Goal: Transaction & Acquisition: Purchase product/service

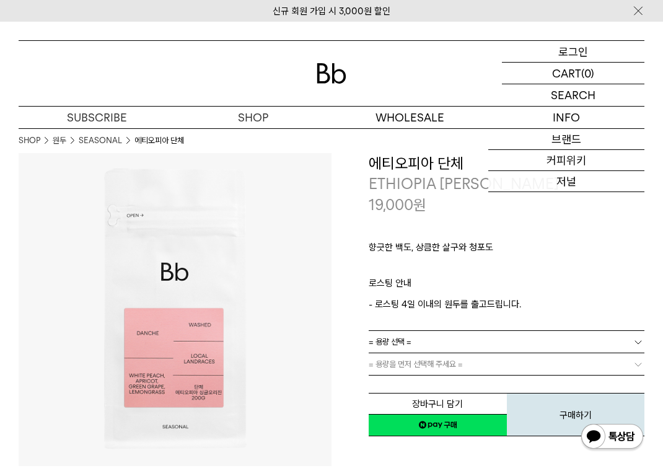
click at [584, 54] on p "로그인" at bounding box center [573, 51] width 30 height 21
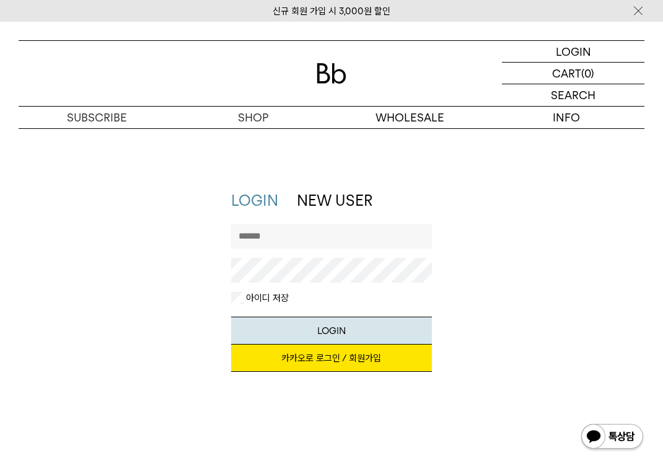
click at [312, 356] on link "카카오로 로그인 / 회원가입" at bounding box center [331, 357] width 200 height 27
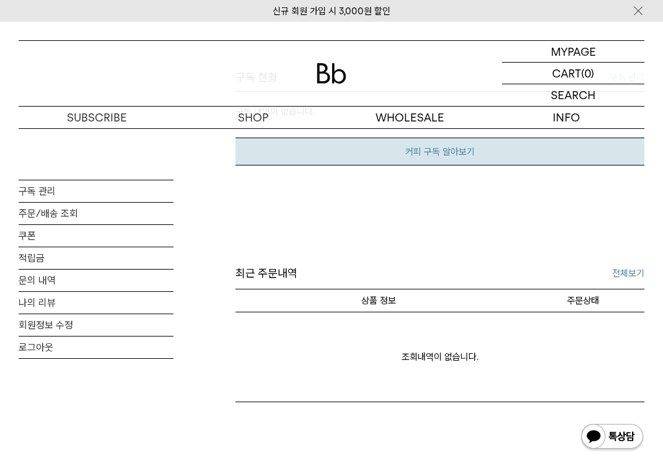
scroll to position [350, 0]
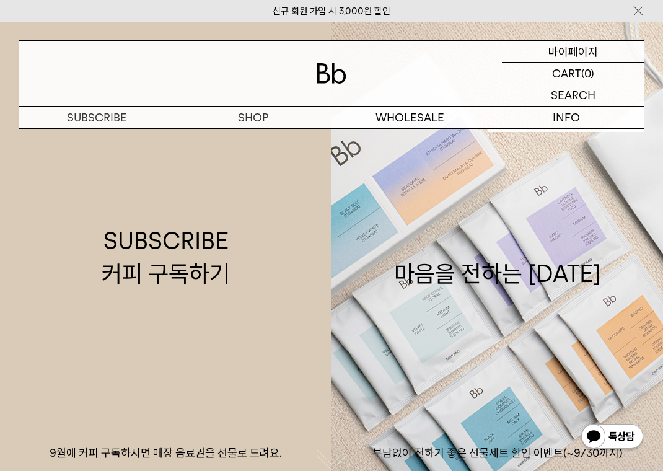
click at [573, 51] on p "마이페이지" at bounding box center [573, 51] width 50 height 21
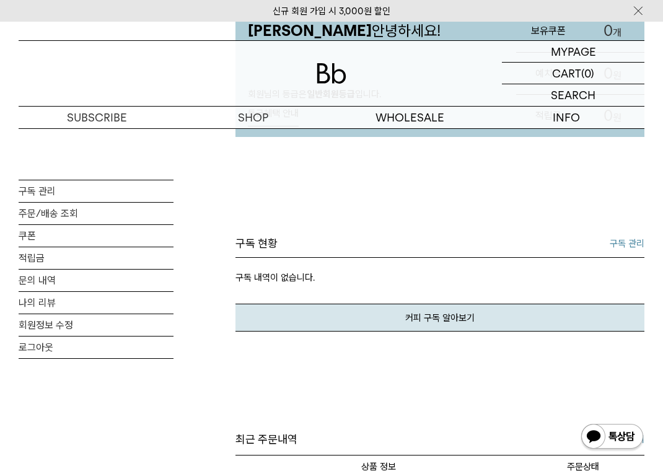
scroll to position [170, 0]
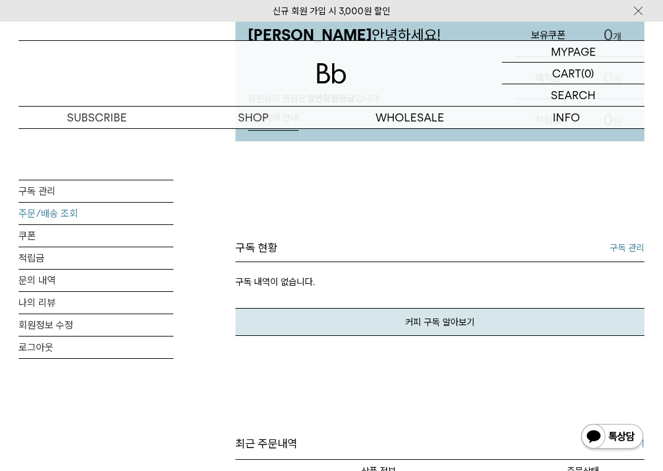
click at [71, 210] on link "주문/배송 조회" at bounding box center [96, 214] width 155 height 22
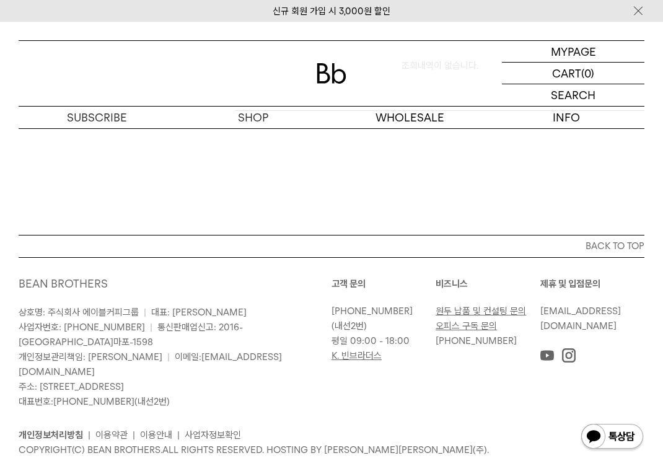
scroll to position [376, 0]
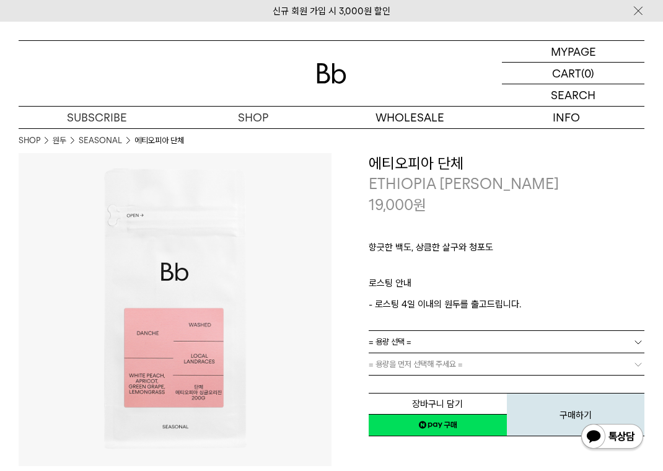
click at [451, 339] on link "= 용량 선택 =" at bounding box center [507, 342] width 276 height 22
click at [428, 385] on li "600g" at bounding box center [512, 386] width 263 height 22
click at [434, 365] on link "= 분쇄도 선택 =" at bounding box center [507, 364] width 276 height 22
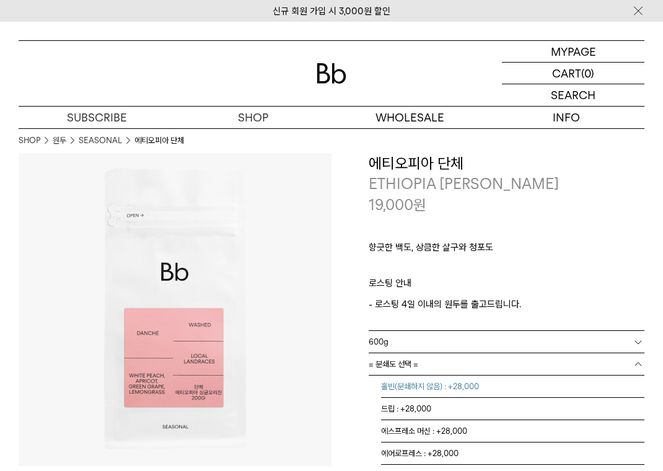
click at [434, 381] on li "홀빈(분쇄하지 않음) : +28,000" at bounding box center [512, 386] width 263 height 22
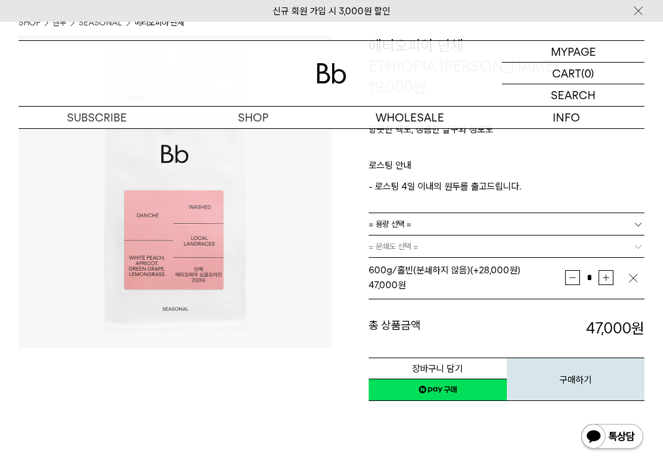
scroll to position [118, 0]
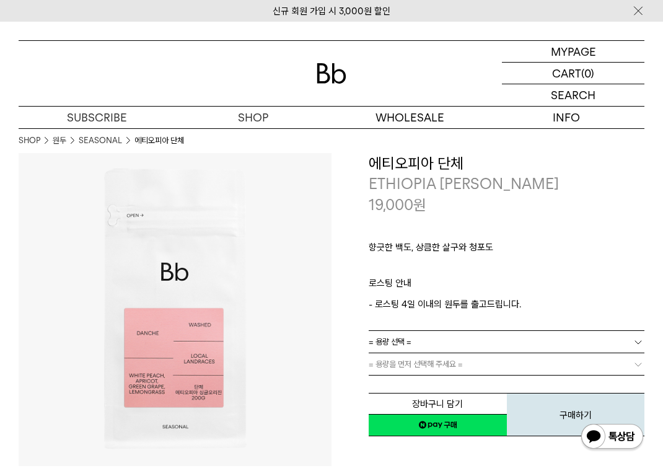
click at [111, 141] on link "SEASONAL" at bounding box center [100, 140] width 43 height 12
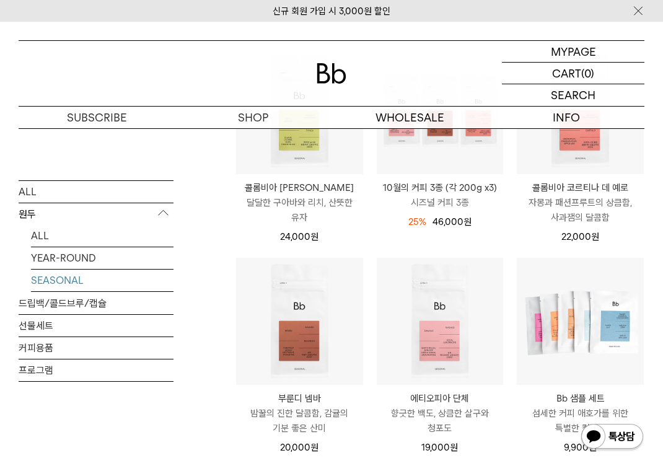
scroll to position [208, 0]
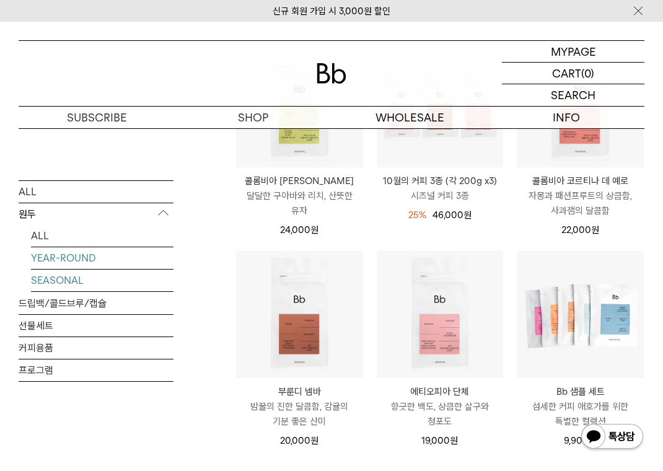
click at [82, 260] on link "YEAR-ROUND" at bounding box center [102, 258] width 142 height 22
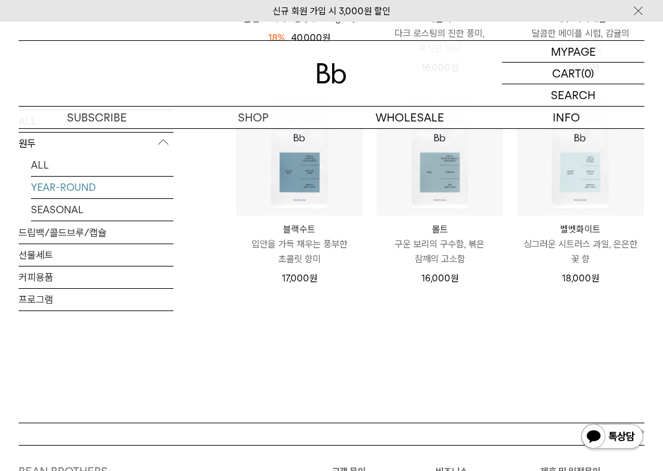
scroll to position [370, 0]
click at [71, 219] on link "SEASONAL" at bounding box center [102, 209] width 142 height 22
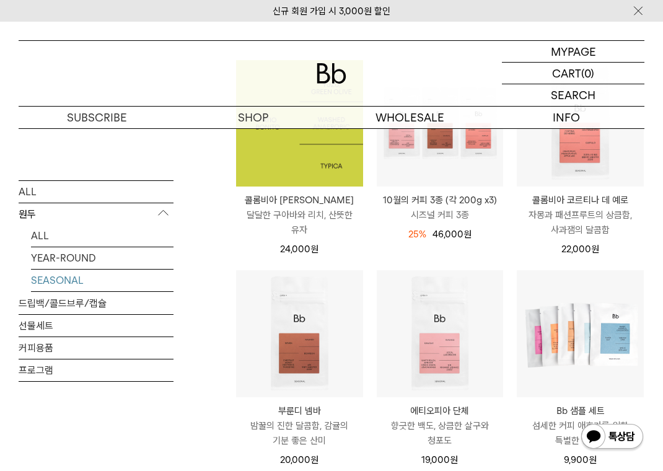
scroll to position [188, 0]
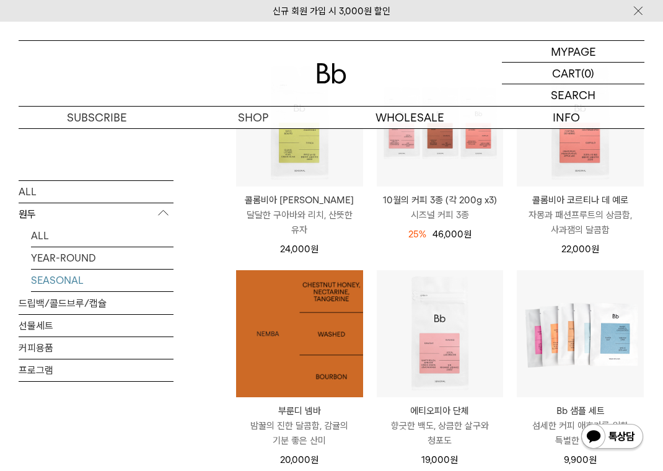
click at [339, 343] on img at bounding box center [299, 333] width 127 height 127
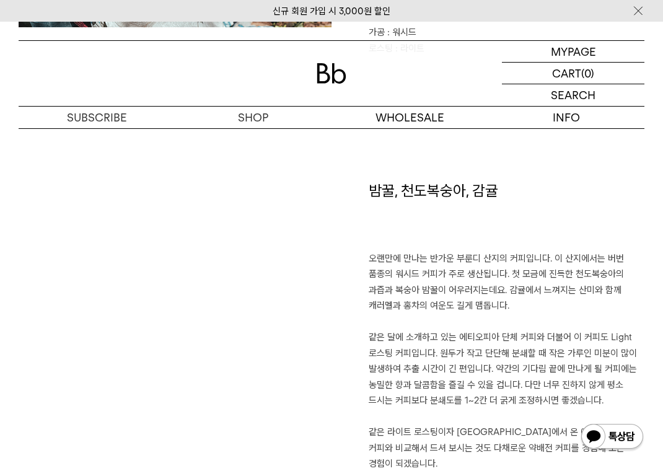
scroll to position [749, 0]
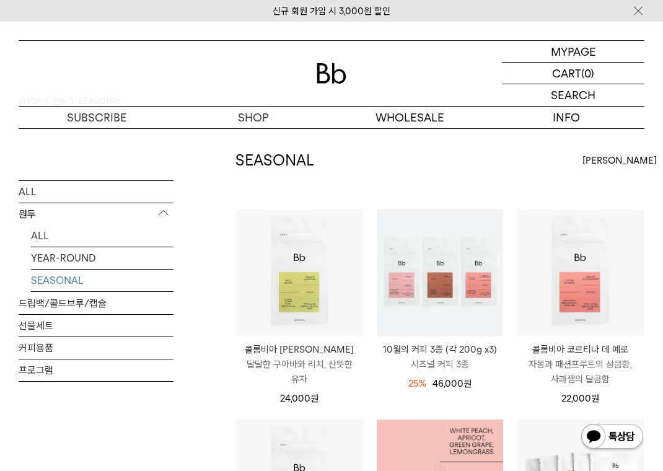
scroll to position [38, 0]
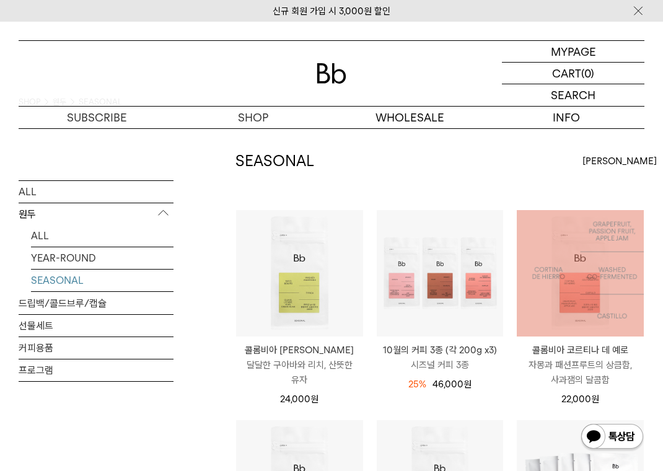
click at [571, 313] on img at bounding box center [580, 273] width 127 height 127
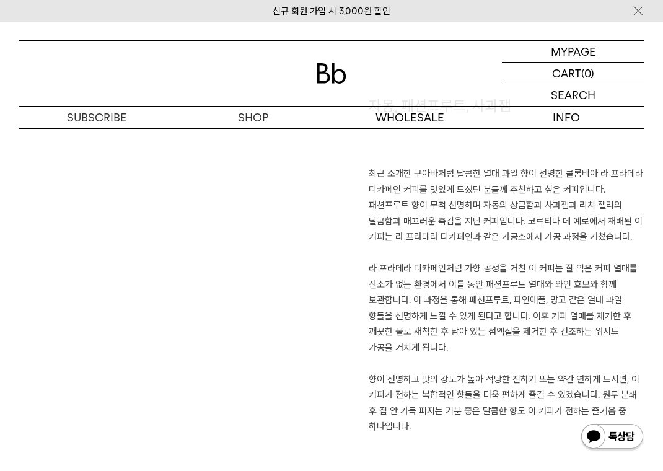
scroll to position [813, 0]
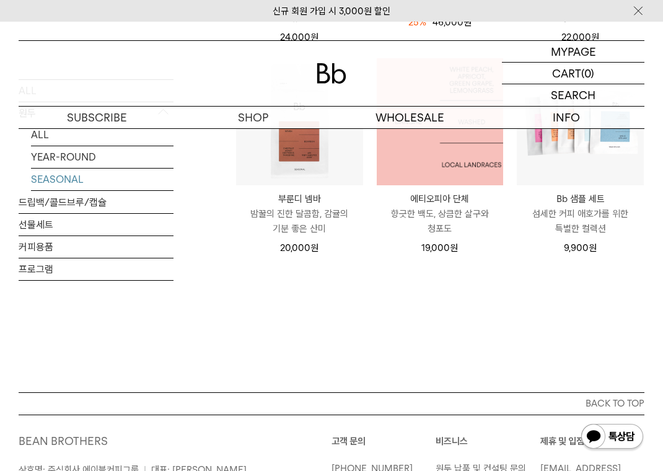
scroll to position [402, 0]
